Goal: Book appointment/travel/reservation

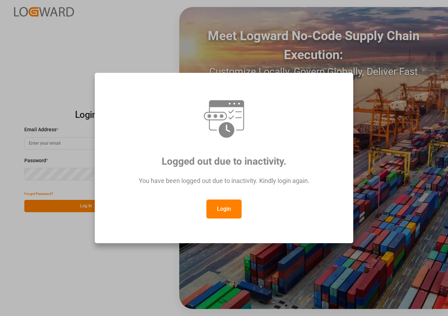
type input "[EMAIL_ADDRESS][DOMAIN_NAME]"
click at [221, 212] on button "Login" at bounding box center [223, 209] width 35 height 19
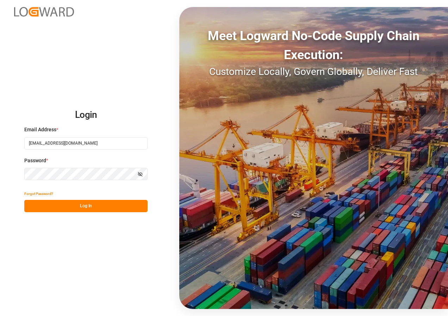
click at [87, 206] on button "Log In" at bounding box center [85, 206] width 123 height 12
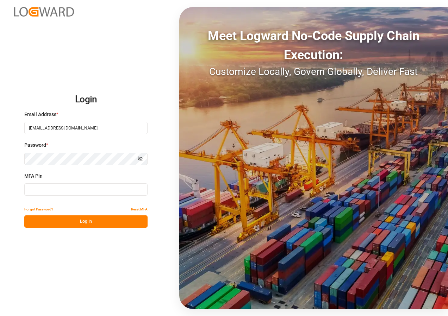
click at [51, 191] on input at bounding box center [85, 189] width 123 height 12
type input "958524"
click at [90, 221] on button "Log In" at bounding box center [85, 222] width 123 height 12
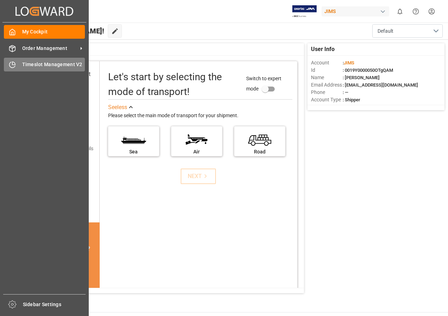
click at [32, 63] on span "Timeslot Management V2" at bounding box center [53, 64] width 63 height 7
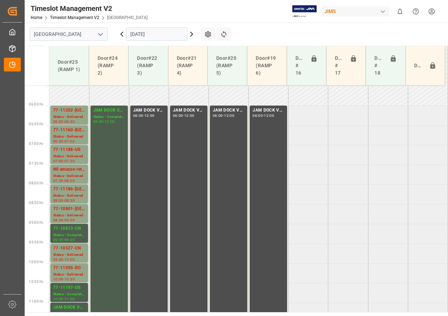
scroll to position [216, 0]
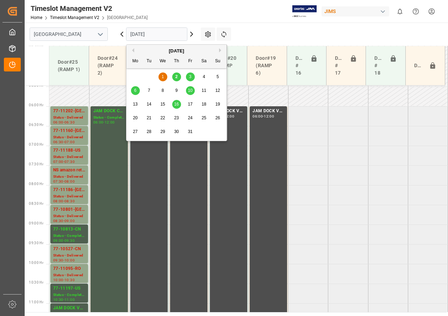
click at [153, 35] on input "[DATE]" at bounding box center [156, 33] width 61 height 13
click at [176, 77] on span "2" at bounding box center [176, 76] width 2 height 5
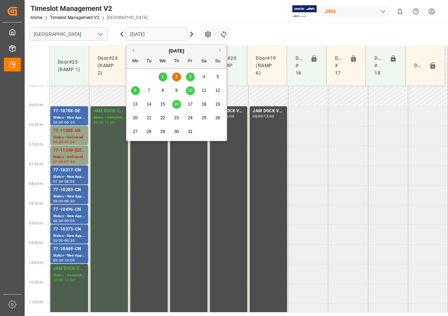
click at [155, 33] on input "[DATE]" at bounding box center [156, 33] width 61 height 13
click at [189, 76] on span "3" at bounding box center [190, 76] width 2 height 5
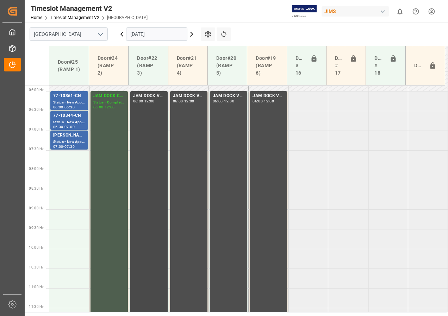
scroll to position [176, 0]
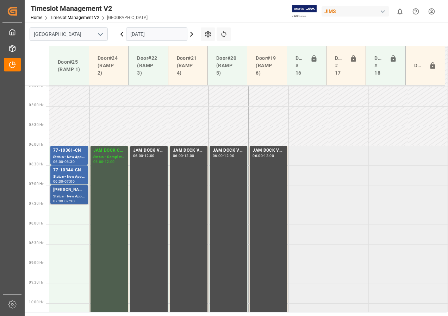
click at [69, 191] on div "[PERSON_NAME]/ [PERSON_NAME]" at bounding box center [69, 190] width 32 height 7
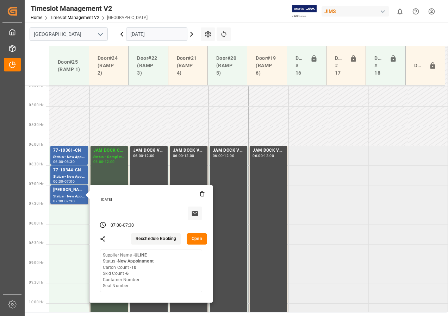
click at [196, 241] on button "Open" at bounding box center [197, 238] width 20 height 11
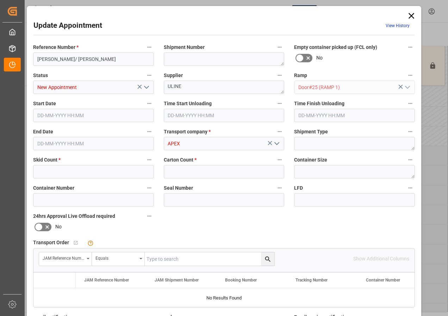
type input "6"
type input "10"
type input "[DATE] 07:00"
type input "[DATE] 07:30"
type input "[DATE] 10:56"
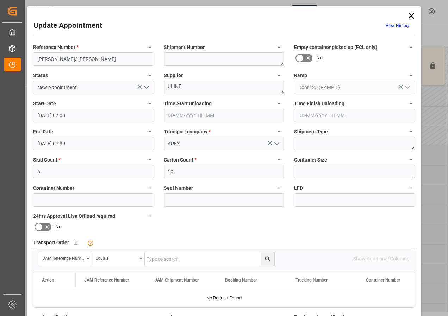
click at [410, 13] on icon at bounding box center [411, 16] width 10 height 10
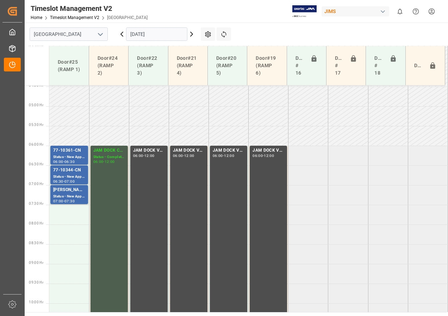
click at [147, 36] on input "[DATE]" at bounding box center [156, 33] width 61 height 13
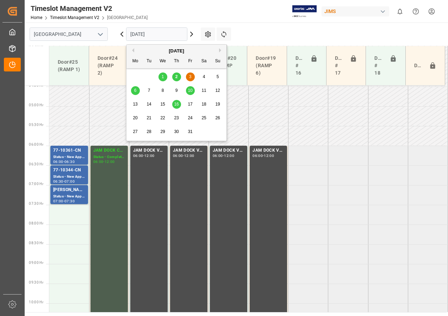
click at [135, 90] on span "6" at bounding box center [135, 90] width 2 height 5
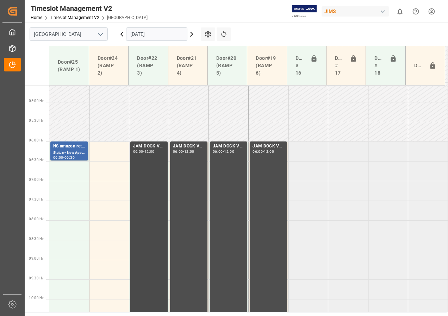
scroll to position [145, 0]
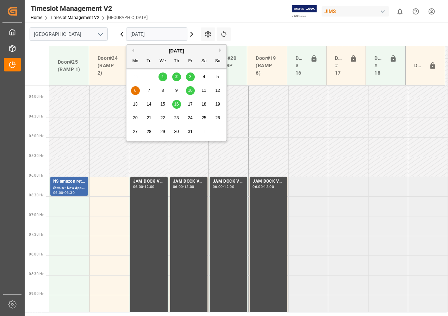
click at [136, 31] on input "[DATE]" at bounding box center [156, 33] width 61 height 13
click at [176, 75] on span "2" at bounding box center [176, 76] width 2 height 5
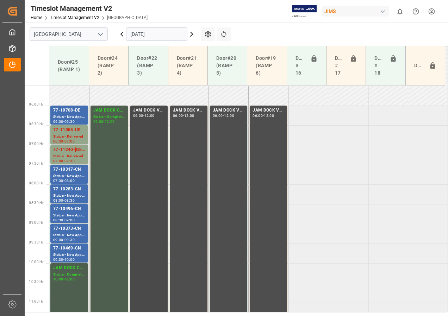
scroll to position [216, 0]
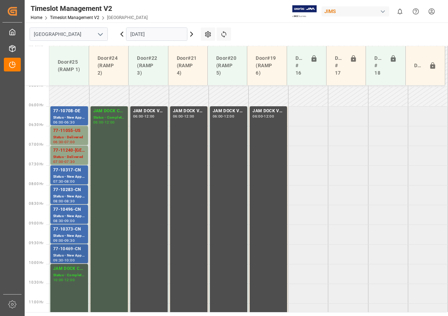
click at [62, 251] on div "77-10469-CN" at bounding box center [69, 249] width 32 height 7
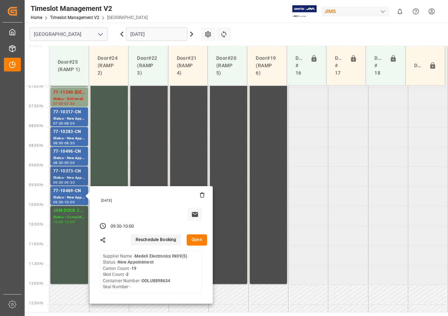
scroll to position [286, 0]
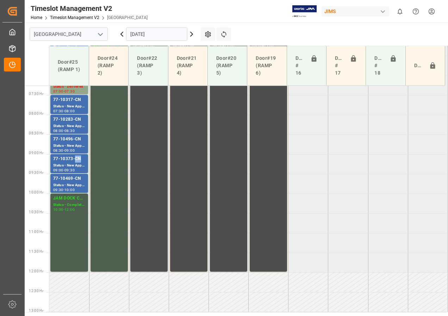
click at [75, 161] on div "77-10373-CN" at bounding box center [69, 159] width 32 height 7
click at [74, 146] on div "Status - New Appointment" at bounding box center [69, 146] width 32 height 6
click at [74, 129] on div "08:30" at bounding box center [69, 130] width 10 height 3
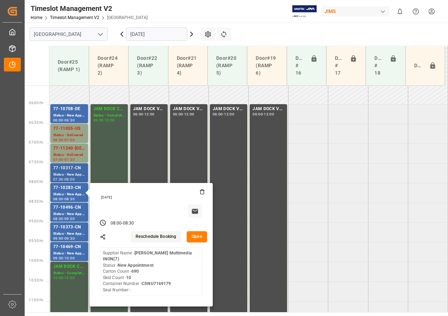
scroll to position [216, 0]
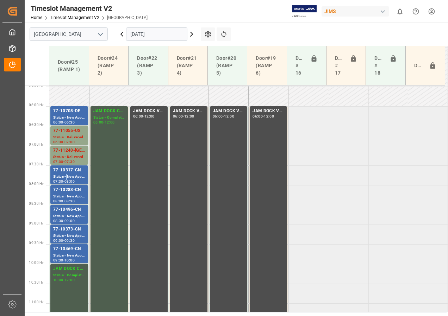
click at [67, 175] on div "Status - New Appointment" at bounding box center [69, 177] width 32 height 6
click at [76, 151] on div "77-11240-[GEOGRAPHIC_DATA]" at bounding box center [69, 150] width 32 height 7
click at [72, 135] on div "Status - Delivered" at bounding box center [69, 138] width 32 height 6
click at [69, 117] on div "Status - New Appointment" at bounding box center [69, 118] width 32 height 6
